Goal: Find specific fact

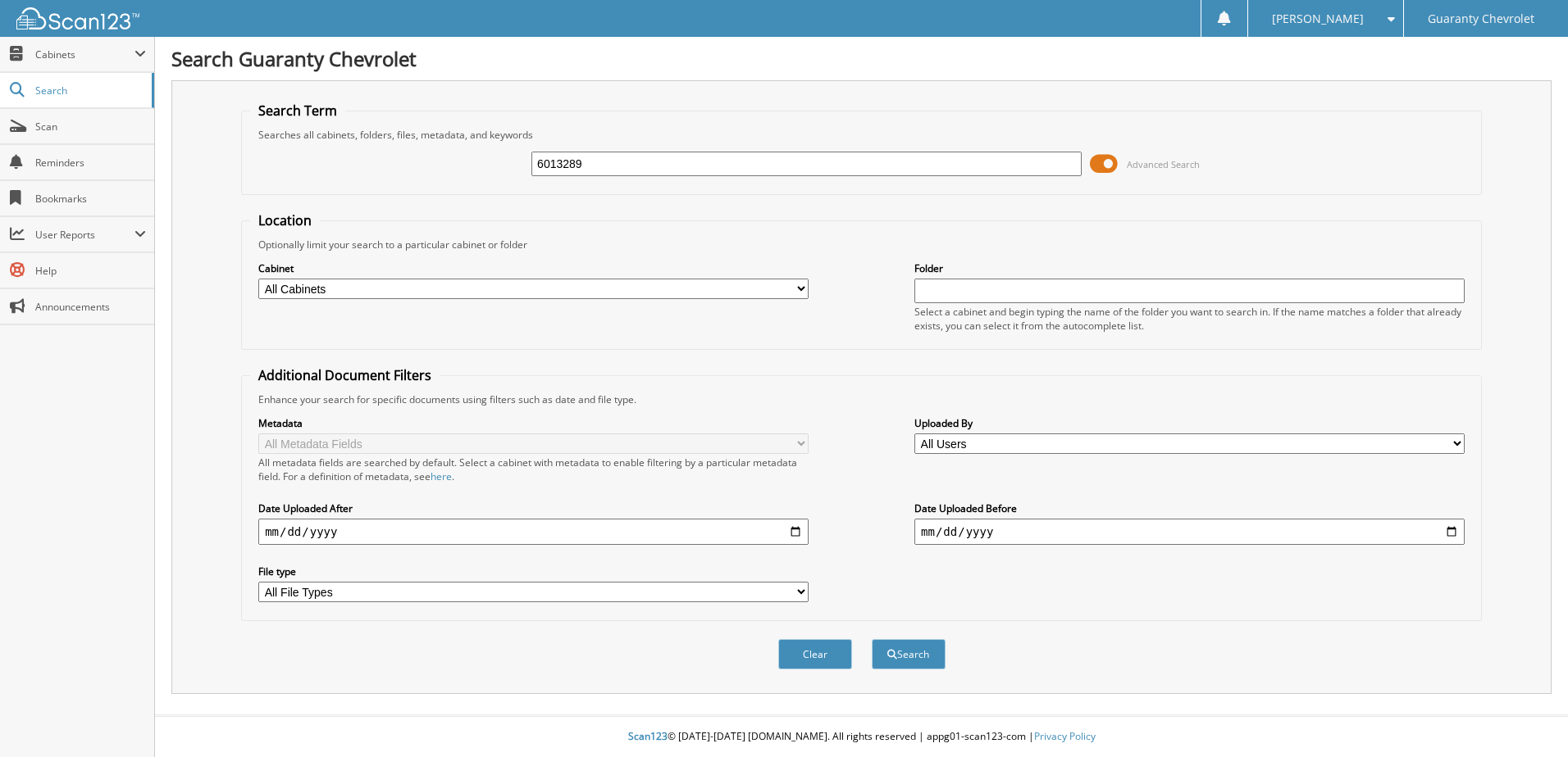
type input "6013289"
click at [871, 639] on button "Search" at bounding box center [908, 654] width 74 height 30
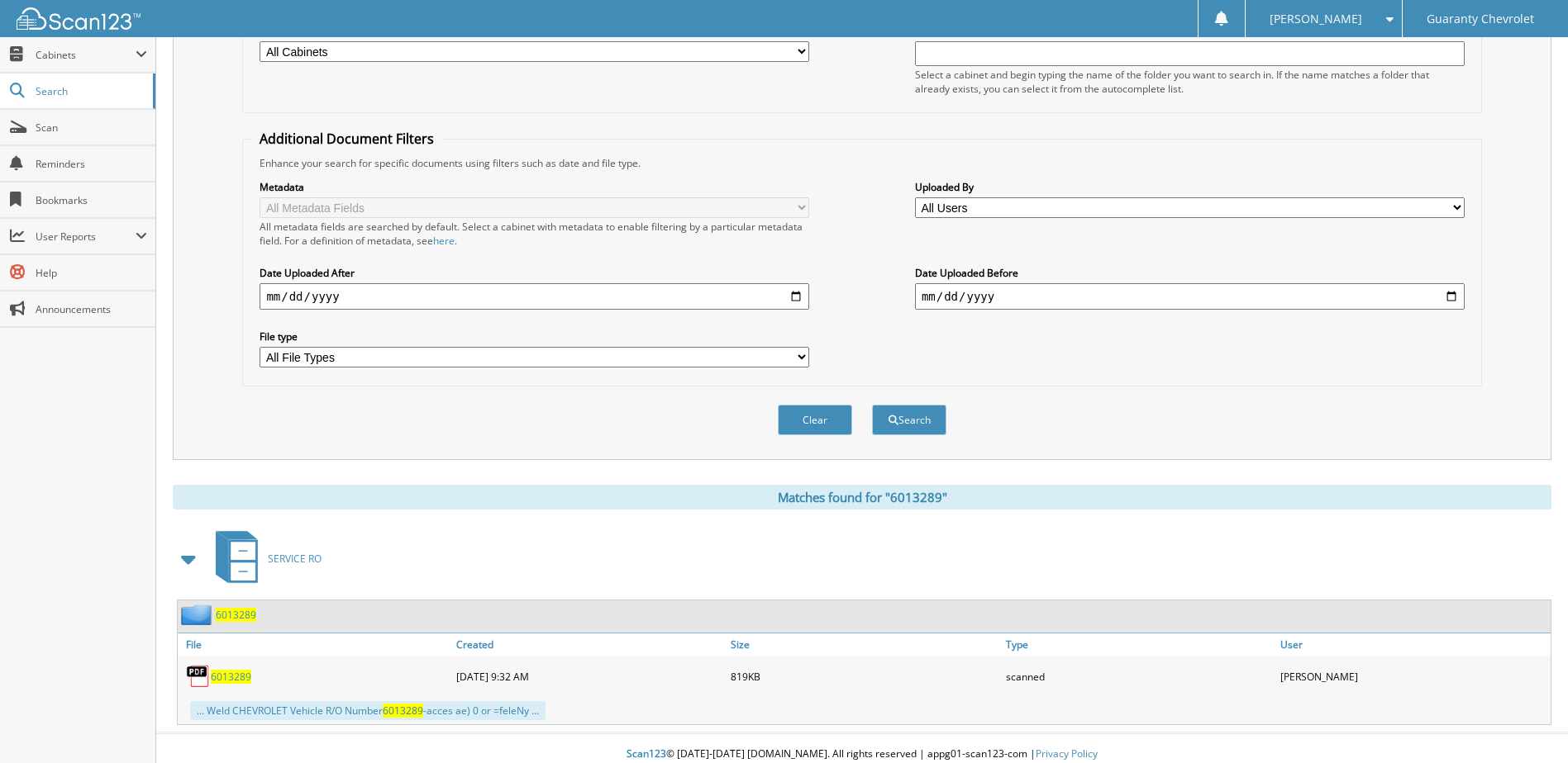
scroll to position [252, 0]
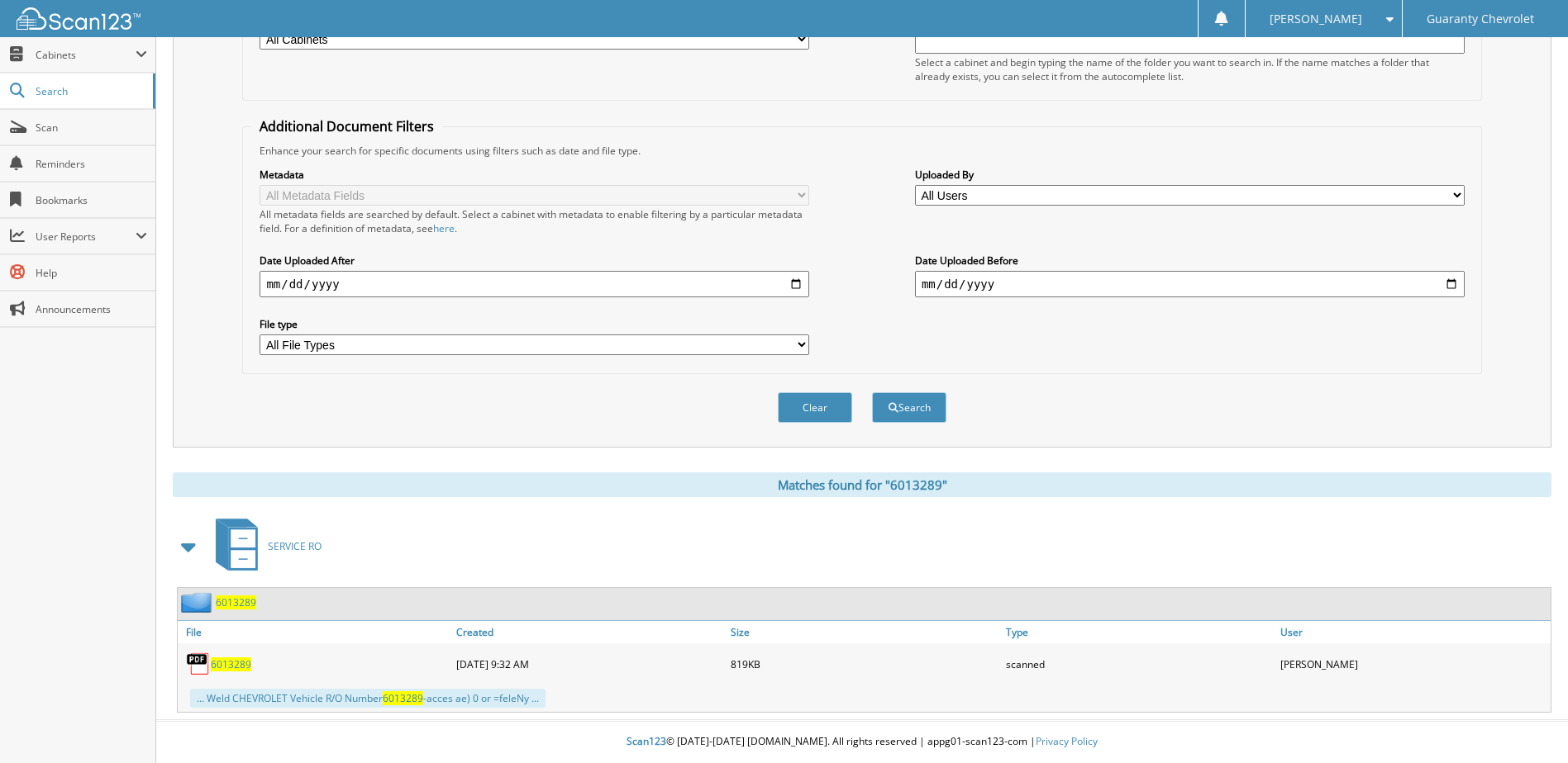
click at [233, 667] on span "6013289" at bounding box center [231, 664] width 41 height 14
click at [225, 663] on span "6013289" at bounding box center [231, 664] width 41 height 14
click at [226, 665] on span "6013289" at bounding box center [231, 664] width 41 height 14
click at [225, 665] on span "6013289" at bounding box center [231, 664] width 41 height 14
click at [329, 674] on div "6013289" at bounding box center [315, 664] width 275 height 33
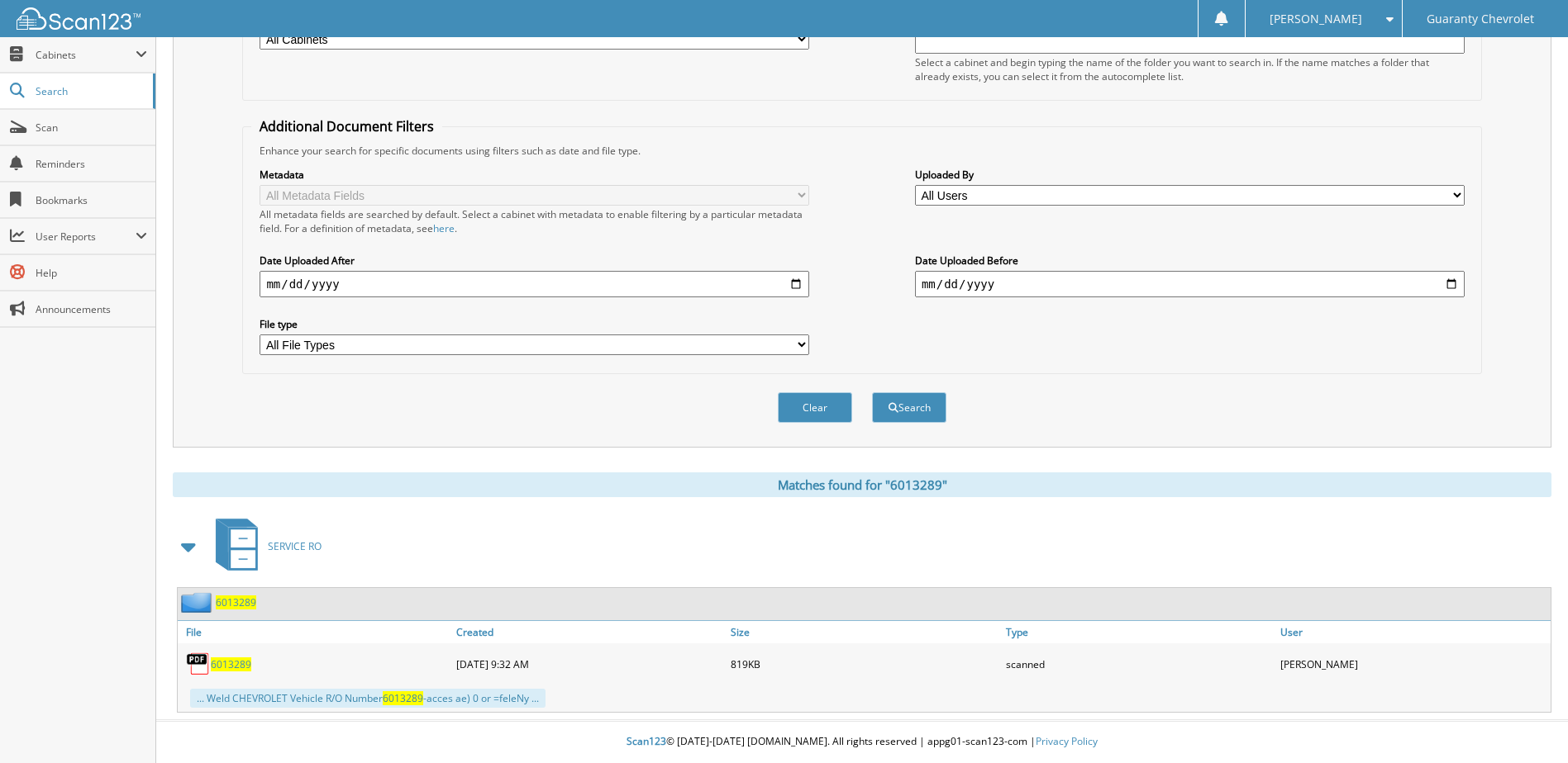
drag, startPoint x: 241, startPoint y: 703, endPoint x: 232, endPoint y: 648, distance: 55.7
click at [241, 701] on div "... Weld CHEVROLET Vehicle R/O Number 6013289 -acces ae) 0 or =feleNy ..." at bounding box center [368, 698] width 356 height 19
click at [226, 665] on span "6013289" at bounding box center [231, 664] width 41 height 14
click at [301, 662] on div "6013289" at bounding box center [315, 664] width 275 height 33
